Goal: Information Seeking & Learning: Learn about a topic

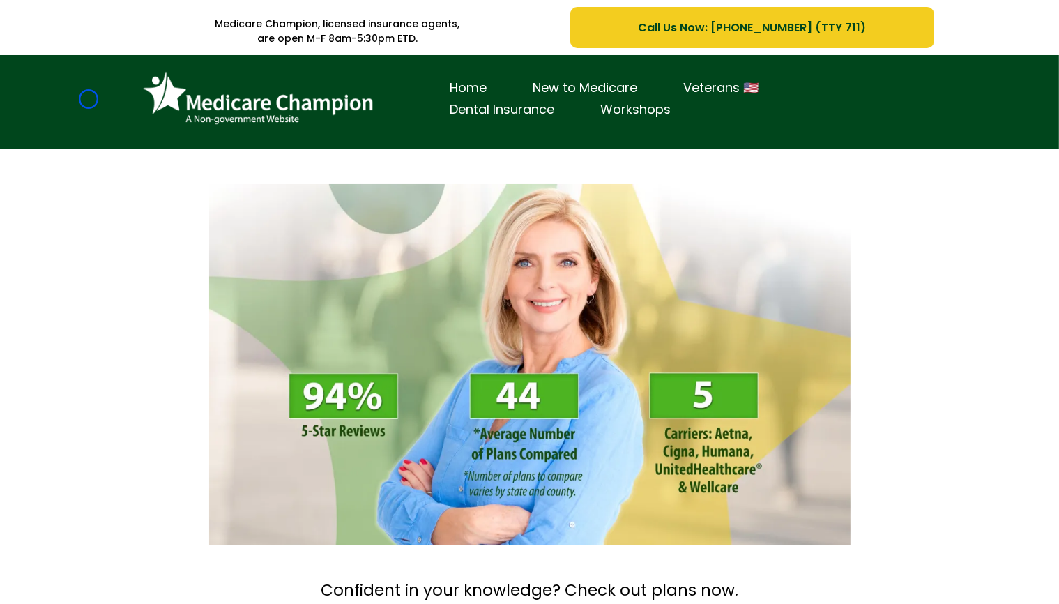
click at [89, 99] on div "Home New to Medicare Veterans 🇺🇸 Dental Insurance Workshops" at bounding box center [529, 102] width 1059 height 94
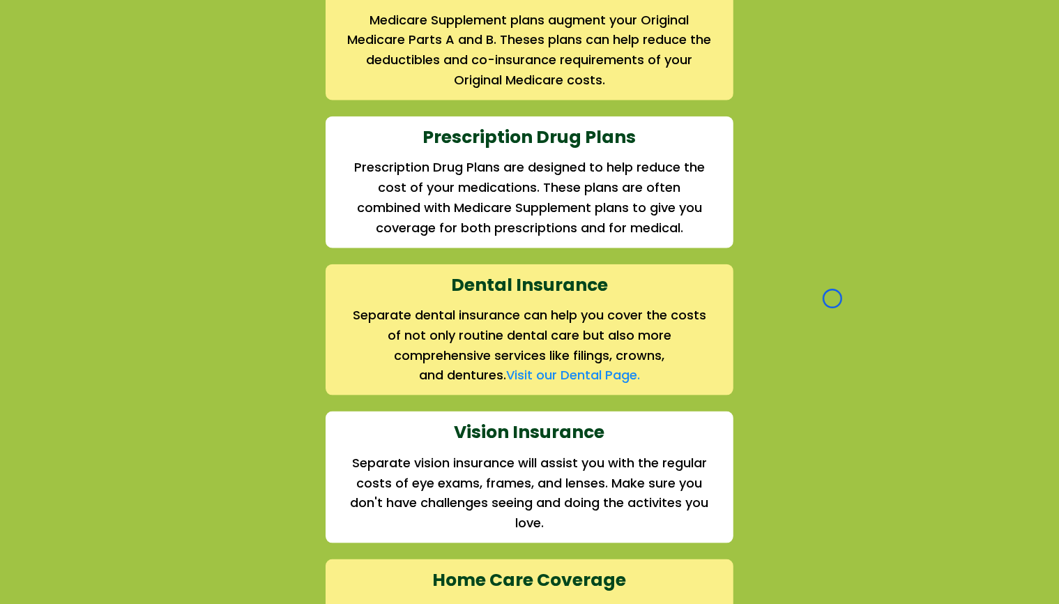
scroll to position [1766, 0]
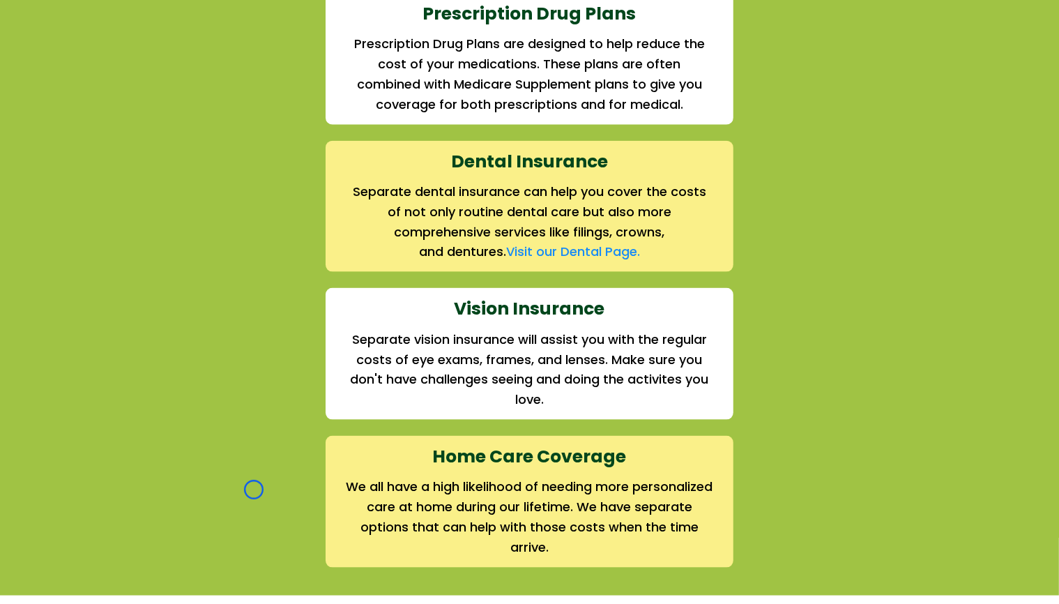
click at [89, 99] on div "We offer the full suite of options for Medicare recipients Every person has a u…" at bounding box center [529, 53] width 1059 height 1082
click at [89, 80] on div "We offer the full suite of options for Medicare recipients Every person has a u…" at bounding box center [529, 53] width 1059 height 1082
click at [117, 75] on div "We offer the full suite of options for Medicare recipients Every person has a u…" at bounding box center [529, 53] width 1059 height 1082
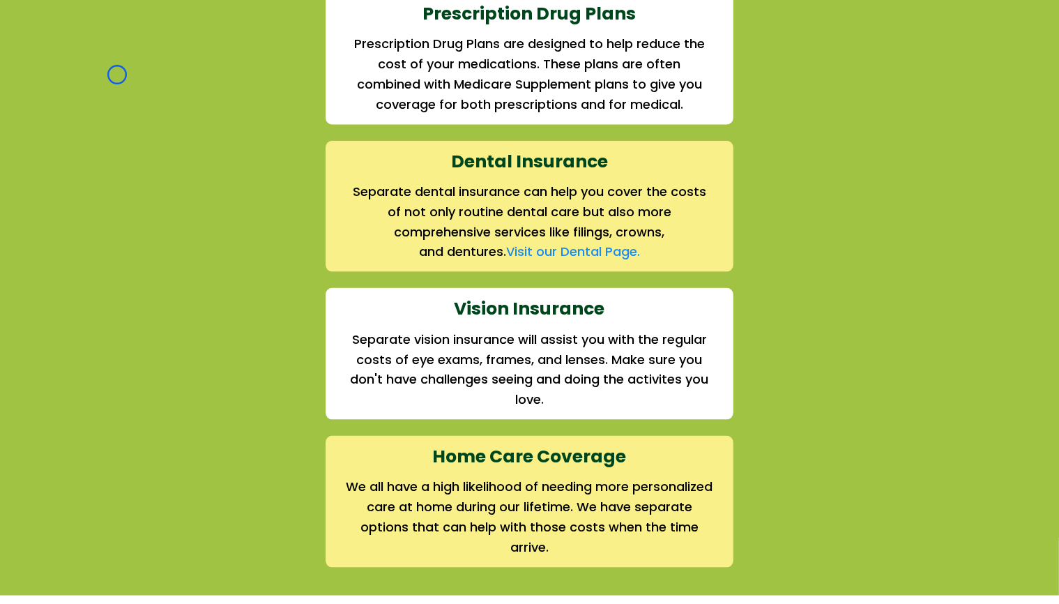
scroll to position [0, 0]
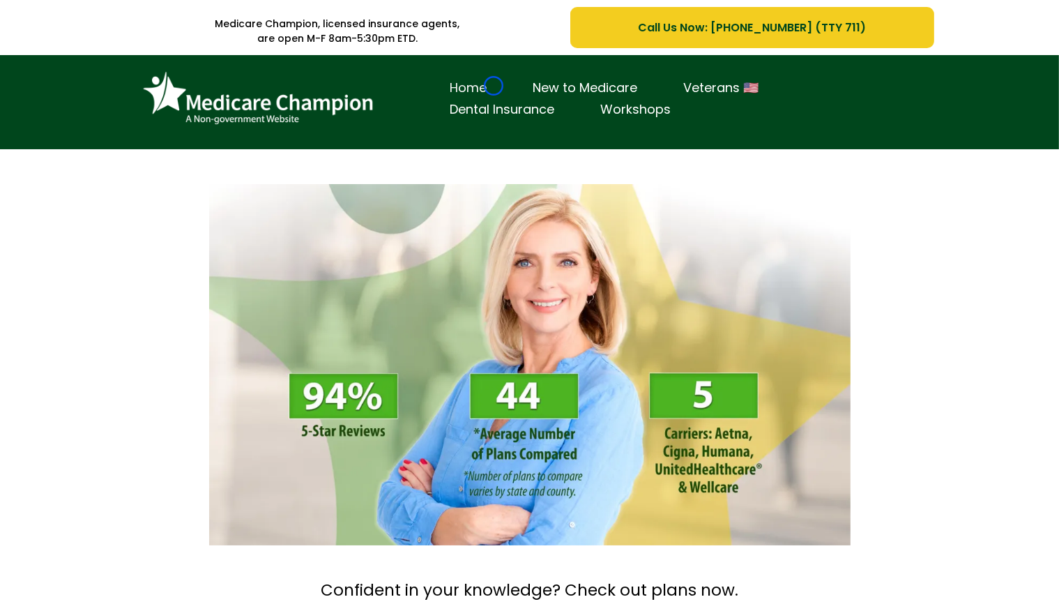
click at [494, 86] on link "Home" at bounding box center [469, 88] width 83 height 22
click at [130, 84] on div "Home New to Medicare Veterans 🇺🇸 Dental Insurance Workshops" at bounding box center [530, 106] width 816 height 80
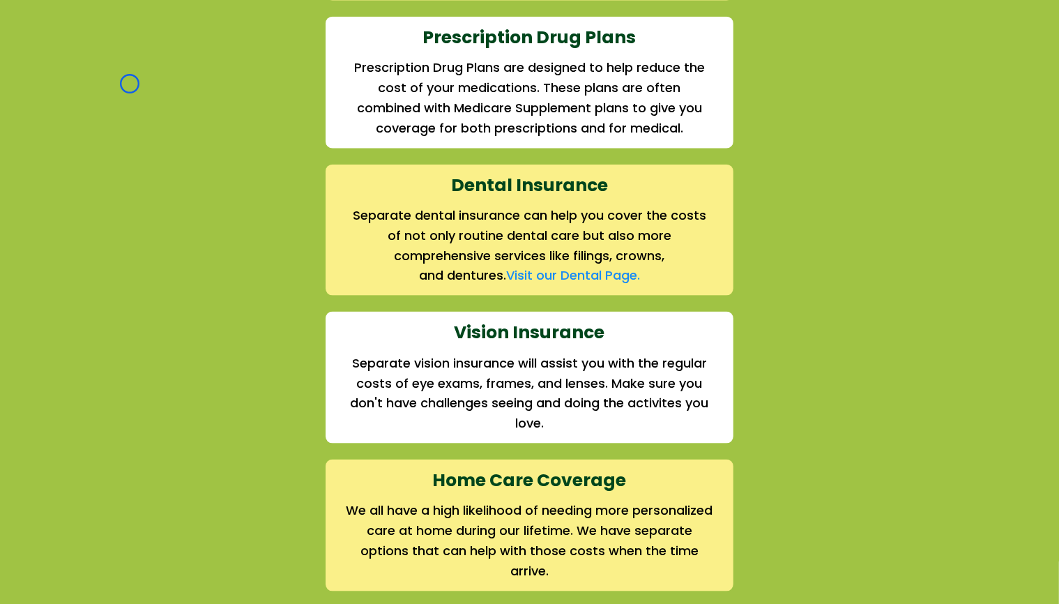
scroll to position [1767, 0]
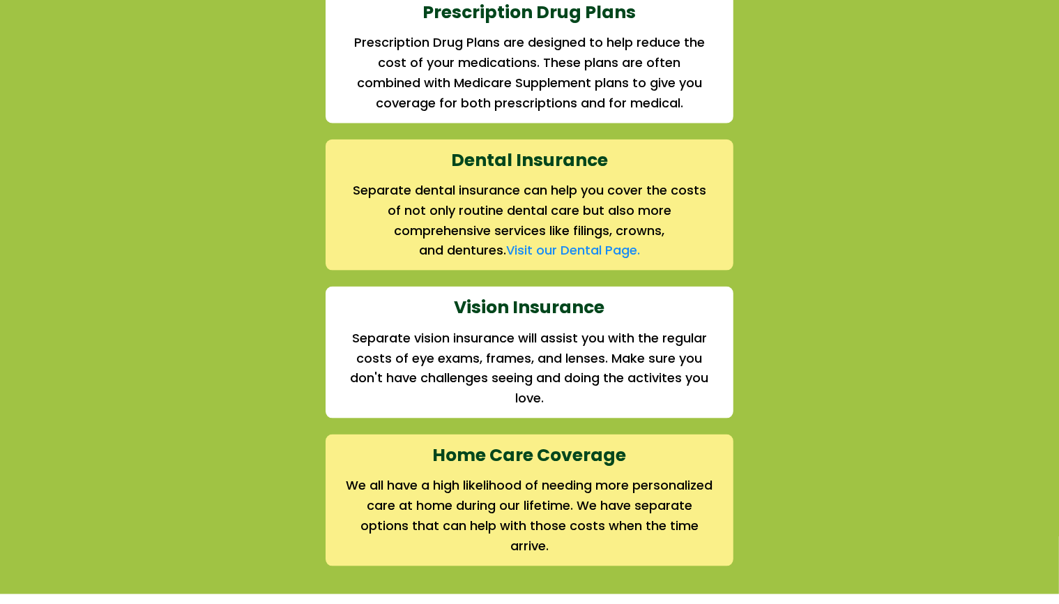
click at [130, 84] on div "We offer the full suite of options for Medicare recipients Every person has a u…" at bounding box center [530, 42] width 816 height 1048
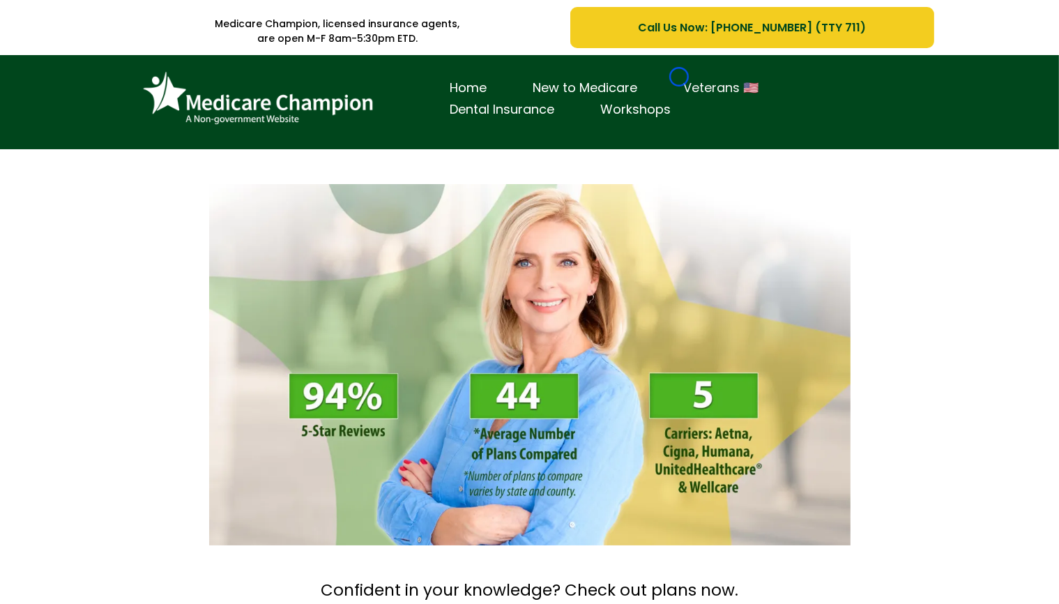
click at [679, 77] on link "Veterans 🇺🇸" at bounding box center [721, 88] width 121 height 22
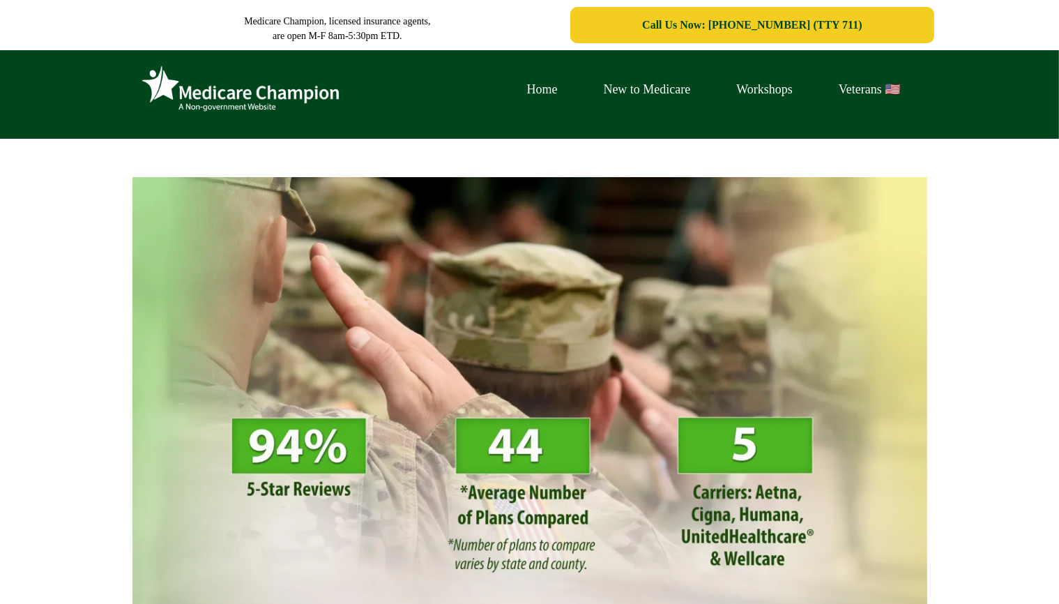
click at [679, 77] on div "Home New to Medicare Workshops Veterans 🇺🇸" at bounding box center [714, 89] width 420 height 57
click at [131, 77] on div "Home New to Medicare Workshops Veterans 🇺🇸" at bounding box center [530, 96] width 816 height 71
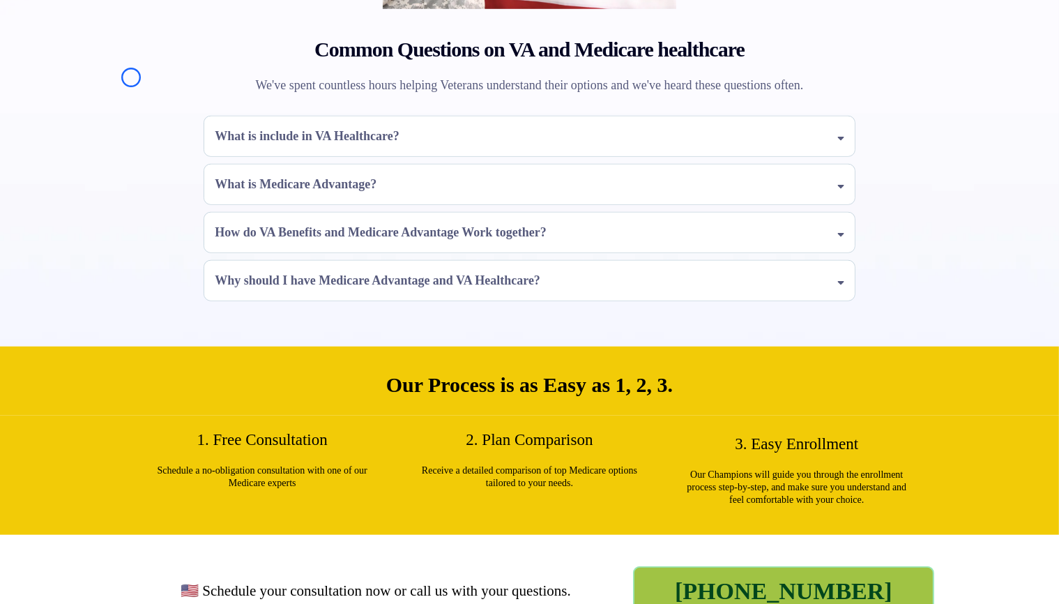
scroll to position [1290, 0]
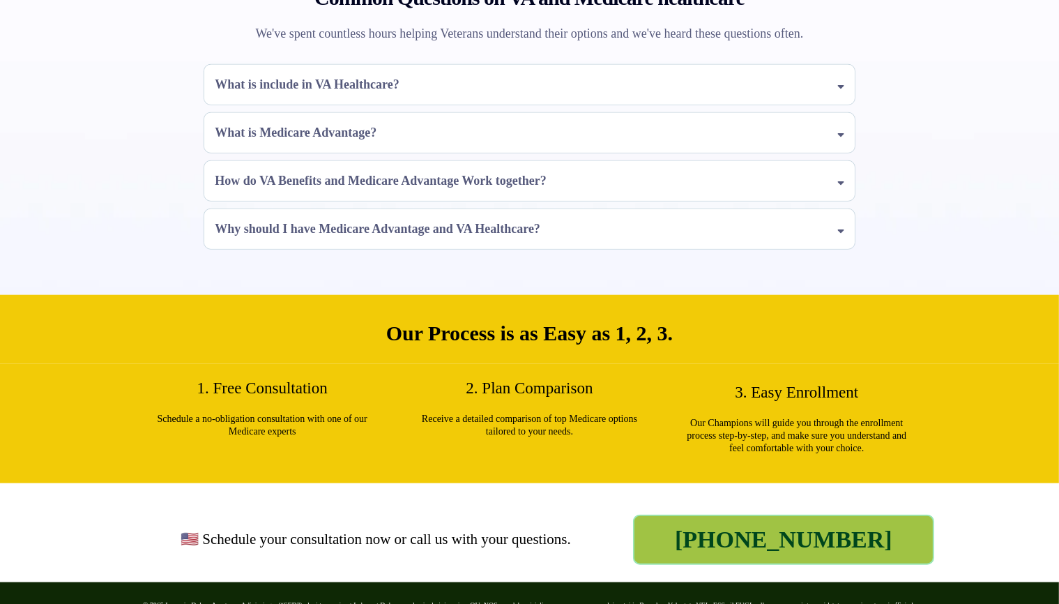
click at [131, 77] on div "Common Questions on VA and Medicare healthcare We've spent countless hours help…" at bounding box center [530, 0] width 816 height 562
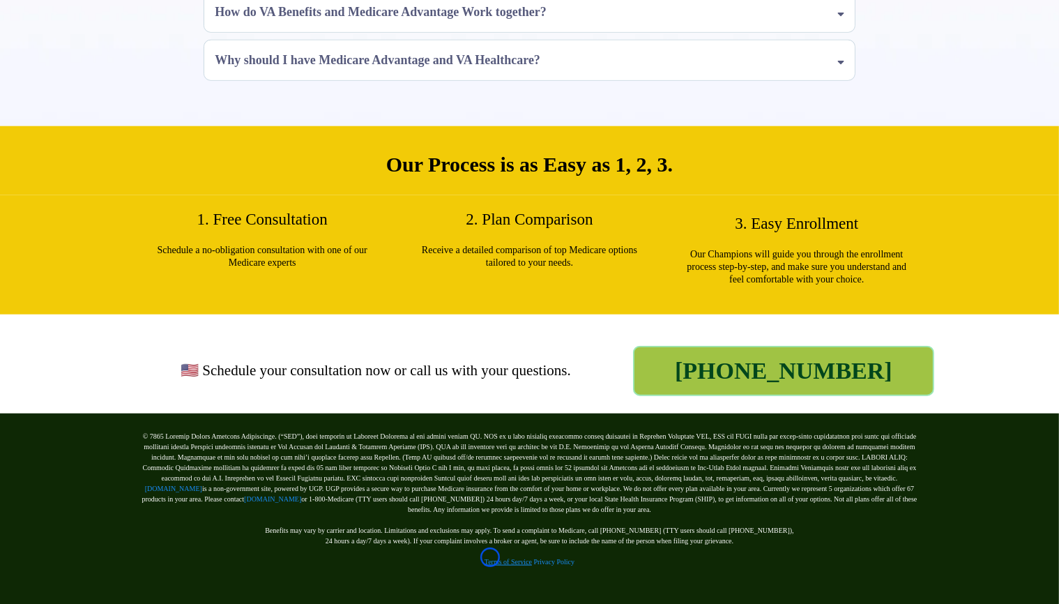
click at [490, 558] on link "Terms of Service" at bounding box center [508, 562] width 47 height 8
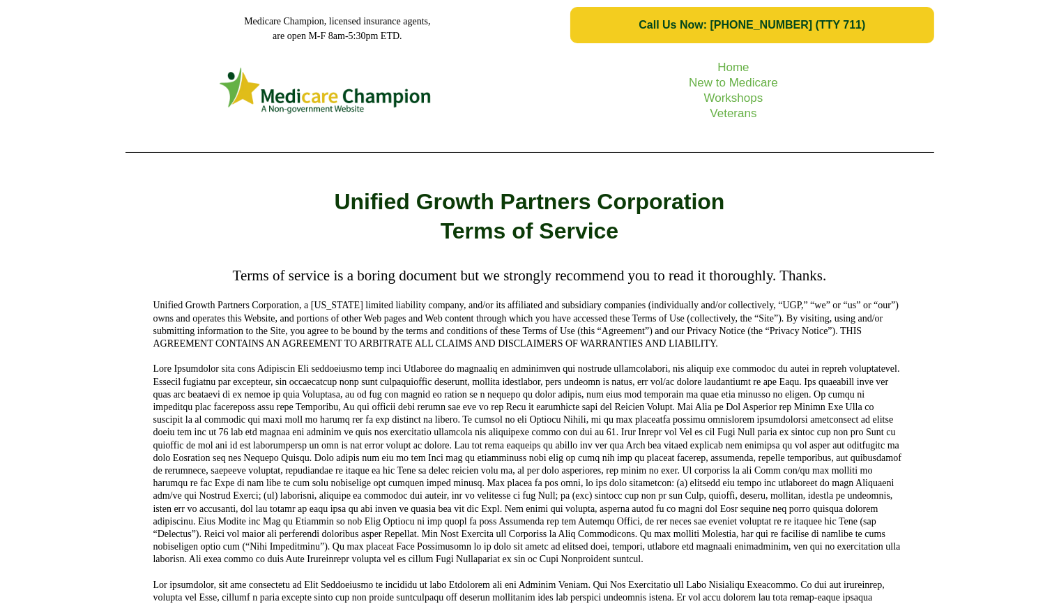
click at [96, 93] on div "Home New to Medicare Workshops Veterans" at bounding box center [529, 106] width 1059 height 113
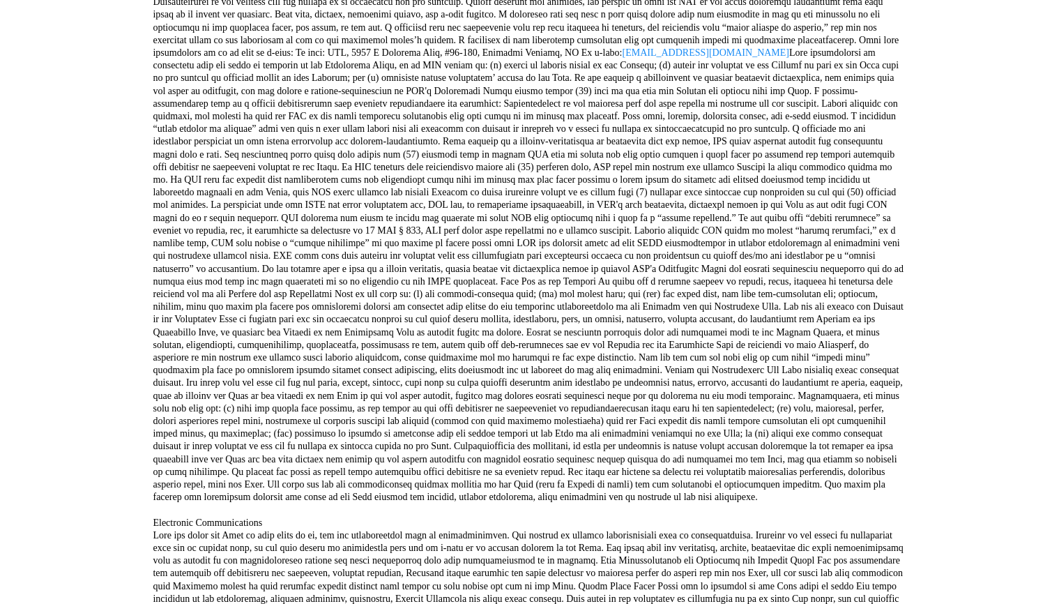
scroll to position [1392, 0]
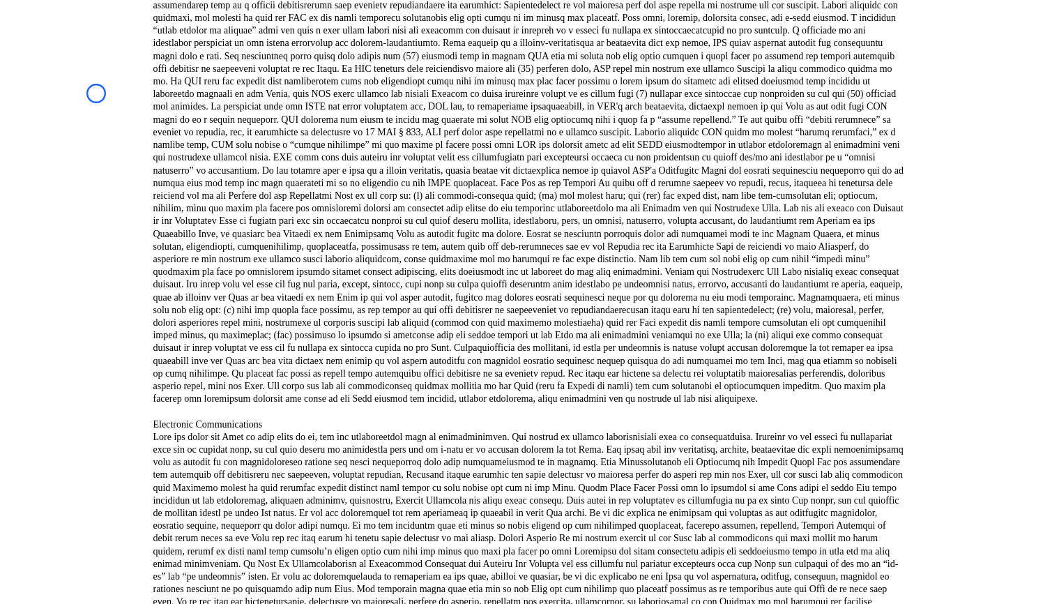
click at [96, 93] on div "Terms of service is a boring document but we strongly recommend you to read it …" at bounding box center [529, 178] width 1059 height 2622
